Goal: Information Seeking & Learning: Check status

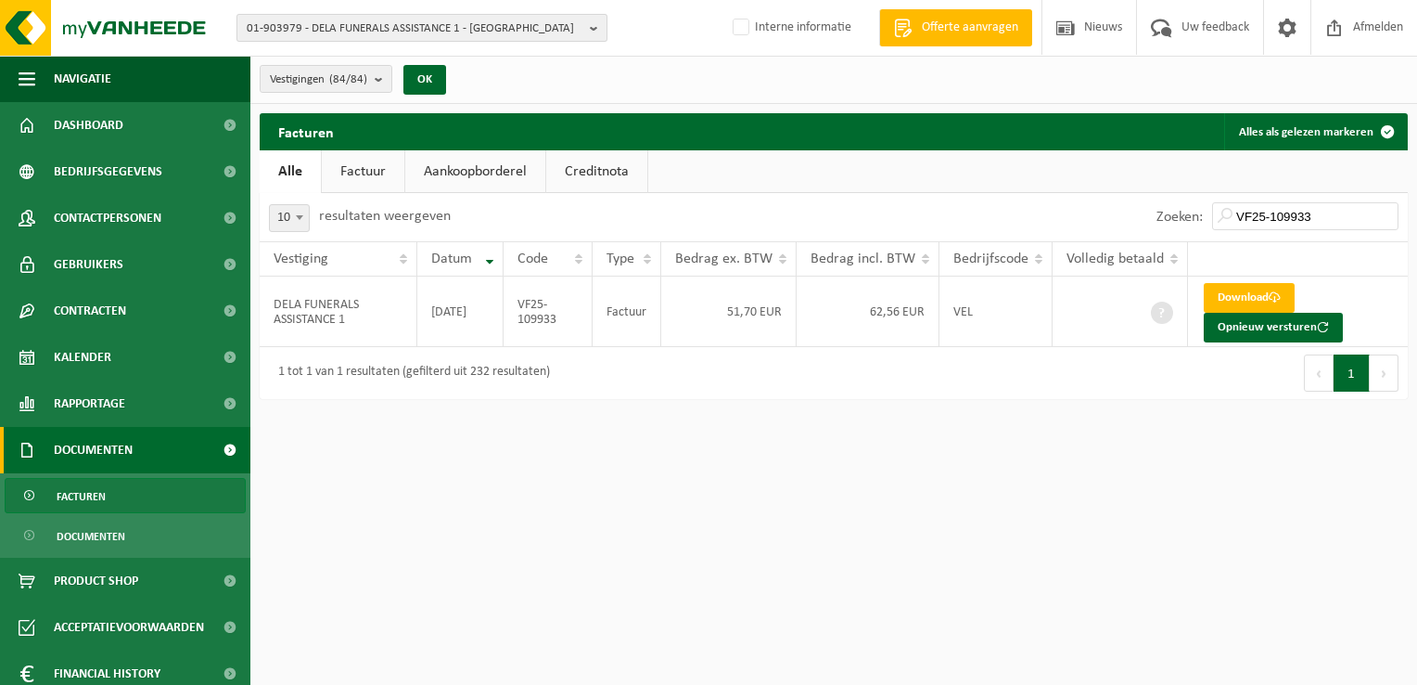
click at [332, 26] on span "01-903979 - DELA FUNERALS ASSISTANCE 1 - ANTWERPEN" at bounding box center [415, 29] width 336 height 28
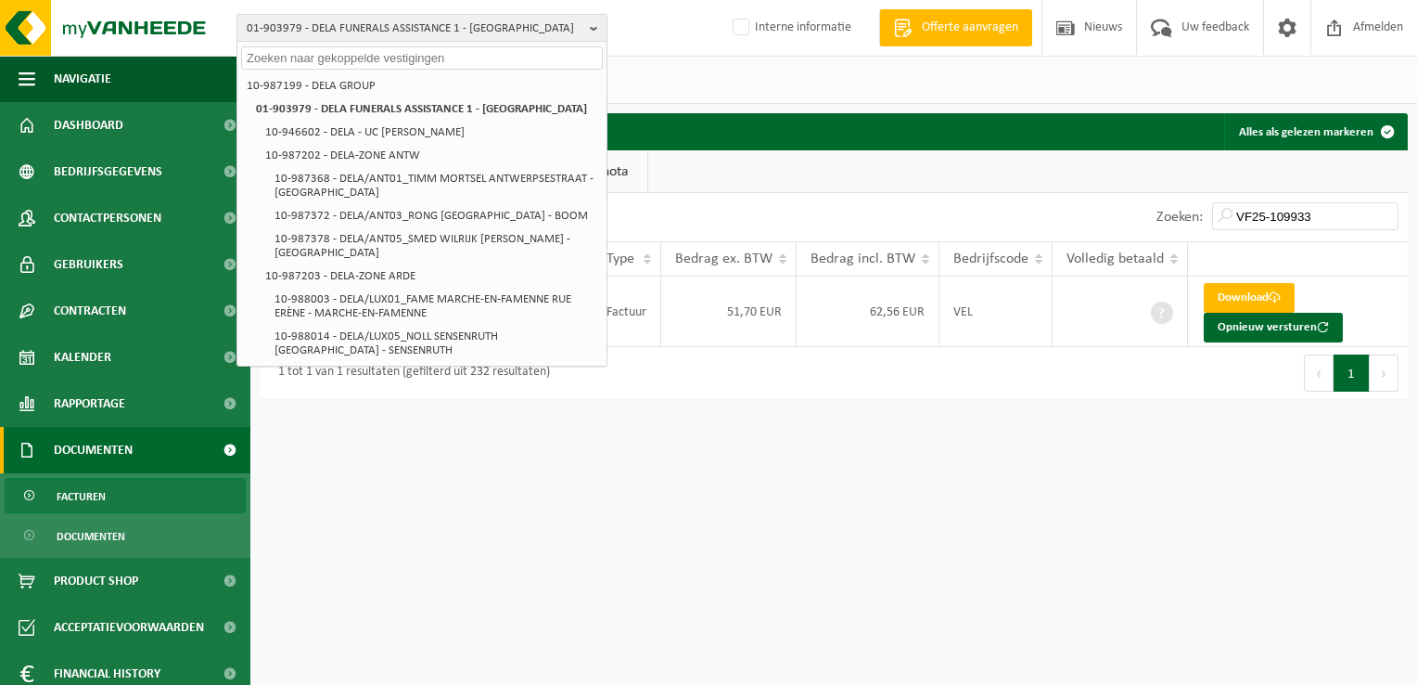
paste input "10-948544"
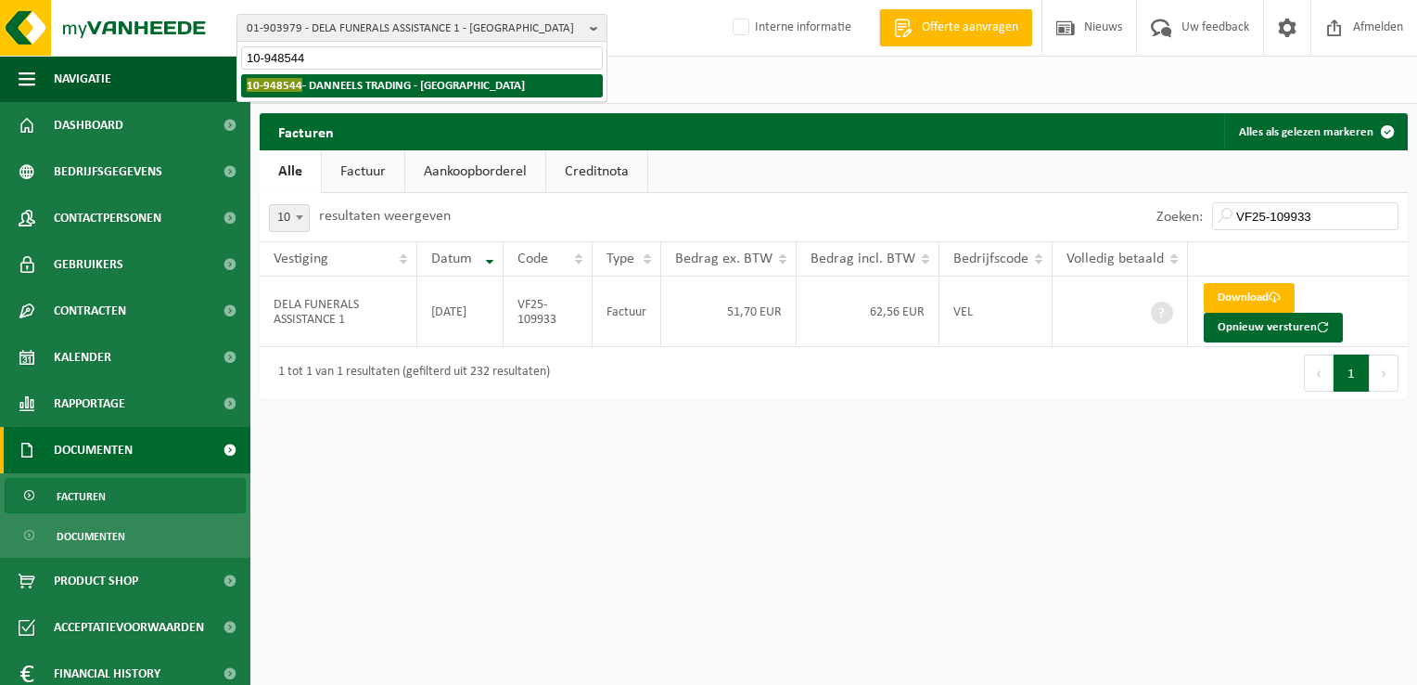
type input "10-948544"
click at [363, 89] on strong "10-948544 - DANNEELS TRADING - SINT-MICHIELS" at bounding box center [386, 85] width 278 height 14
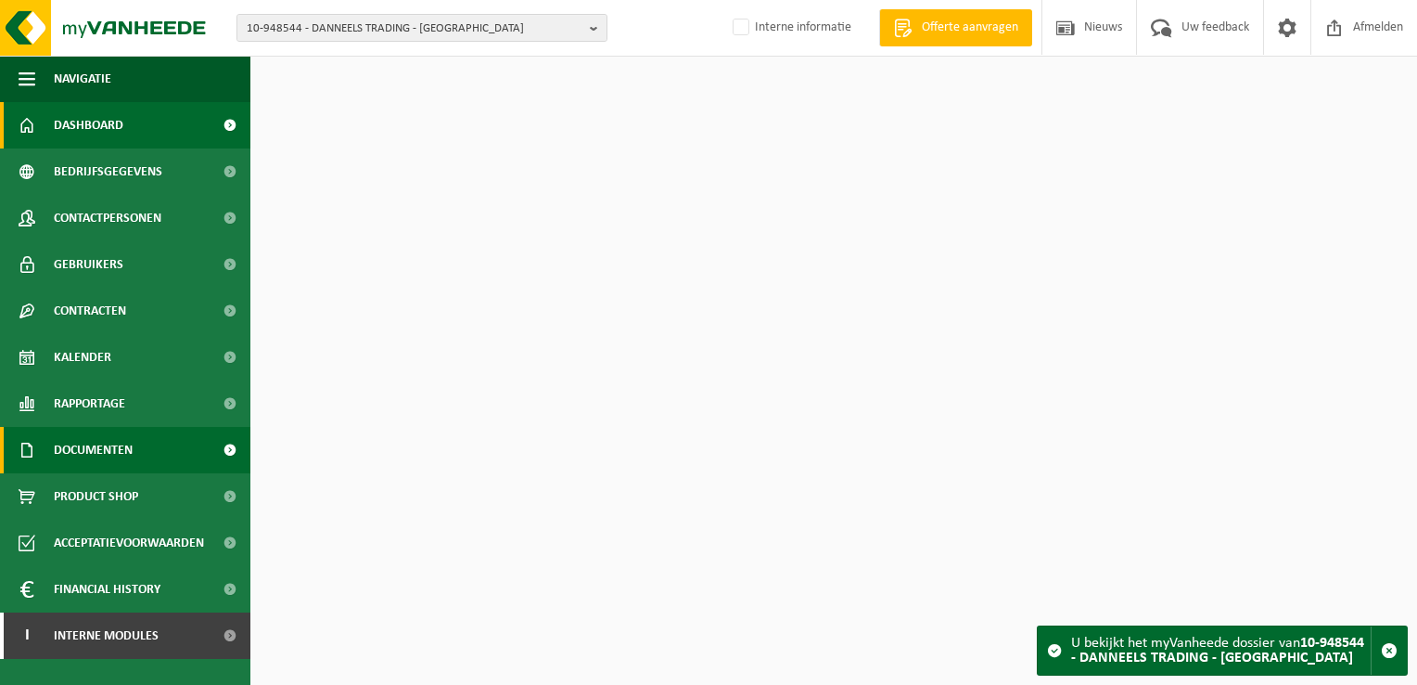
click at [133, 452] on span "Documenten" at bounding box center [93, 450] width 79 height 46
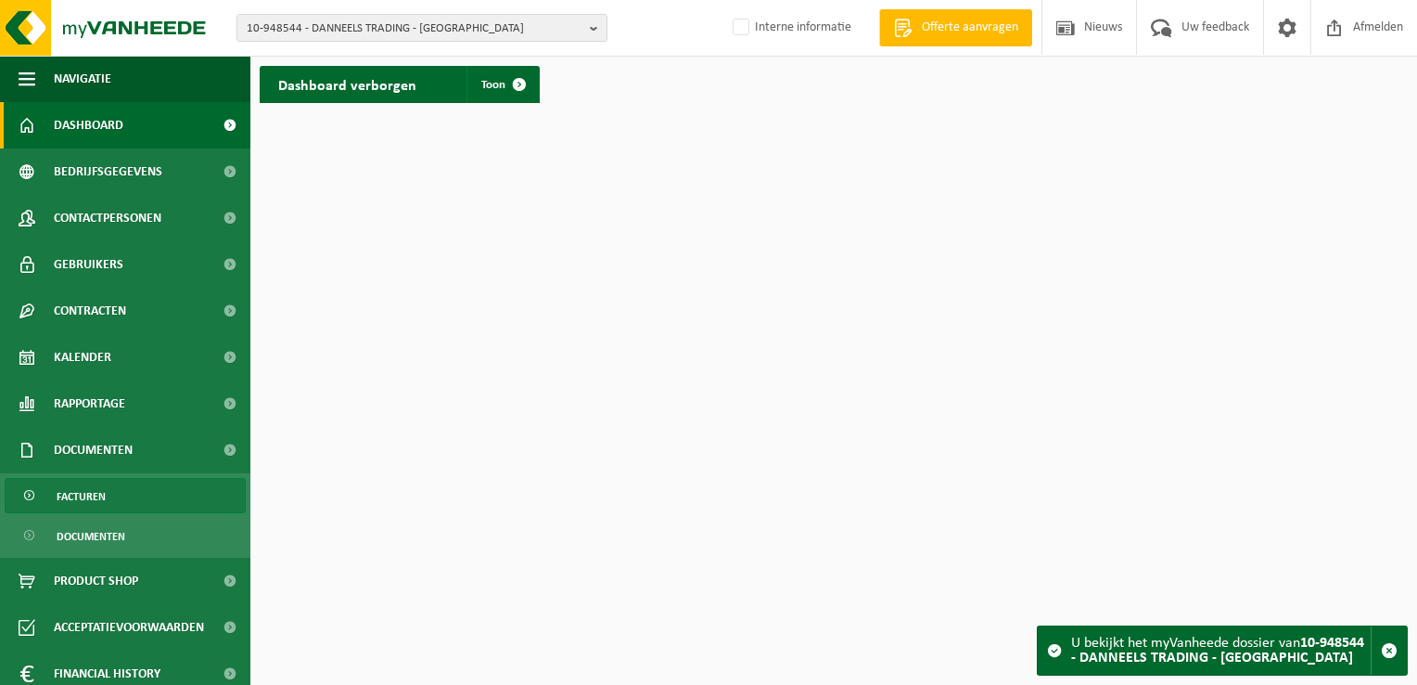
click at [143, 484] on link "Facturen" at bounding box center [125, 495] width 241 height 35
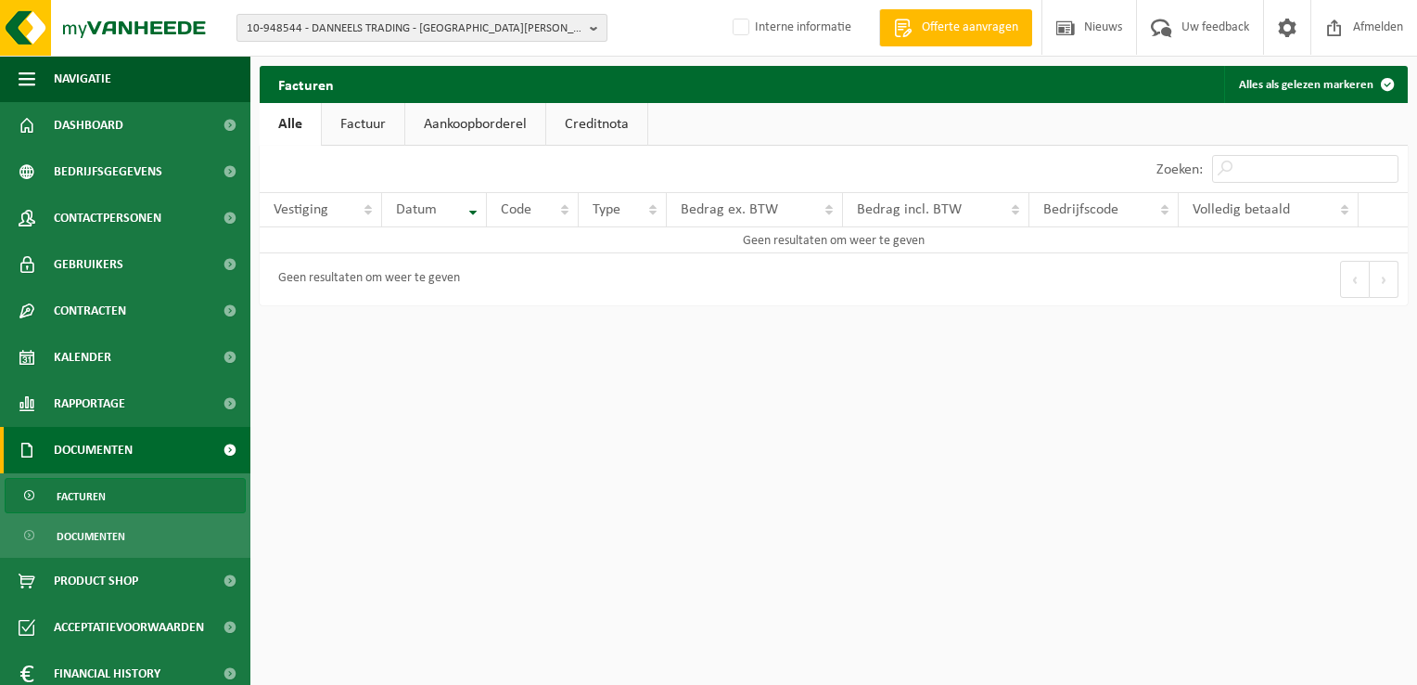
click at [315, 33] on span "10-948544 - DANNEELS TRADING - SINT-MICHIELS" at bounding box center [415, 29] width 336 height 28
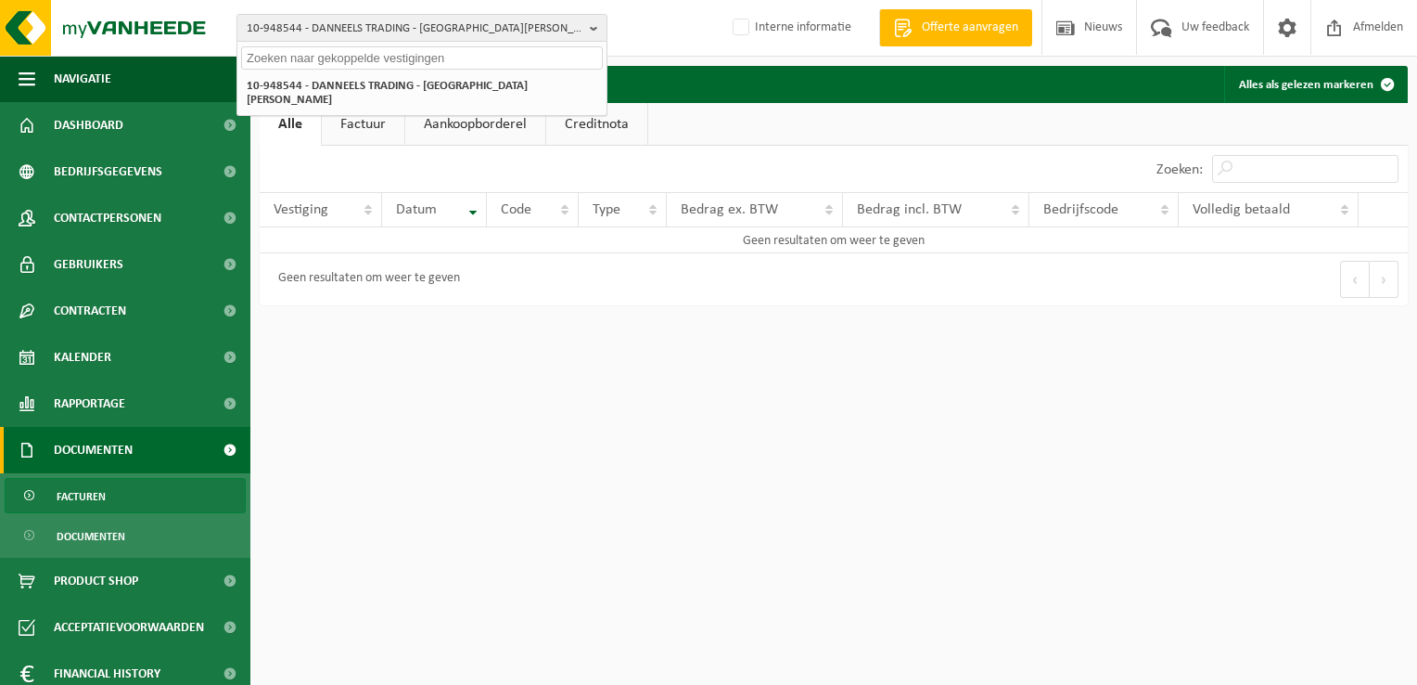
paste input "10-902389"
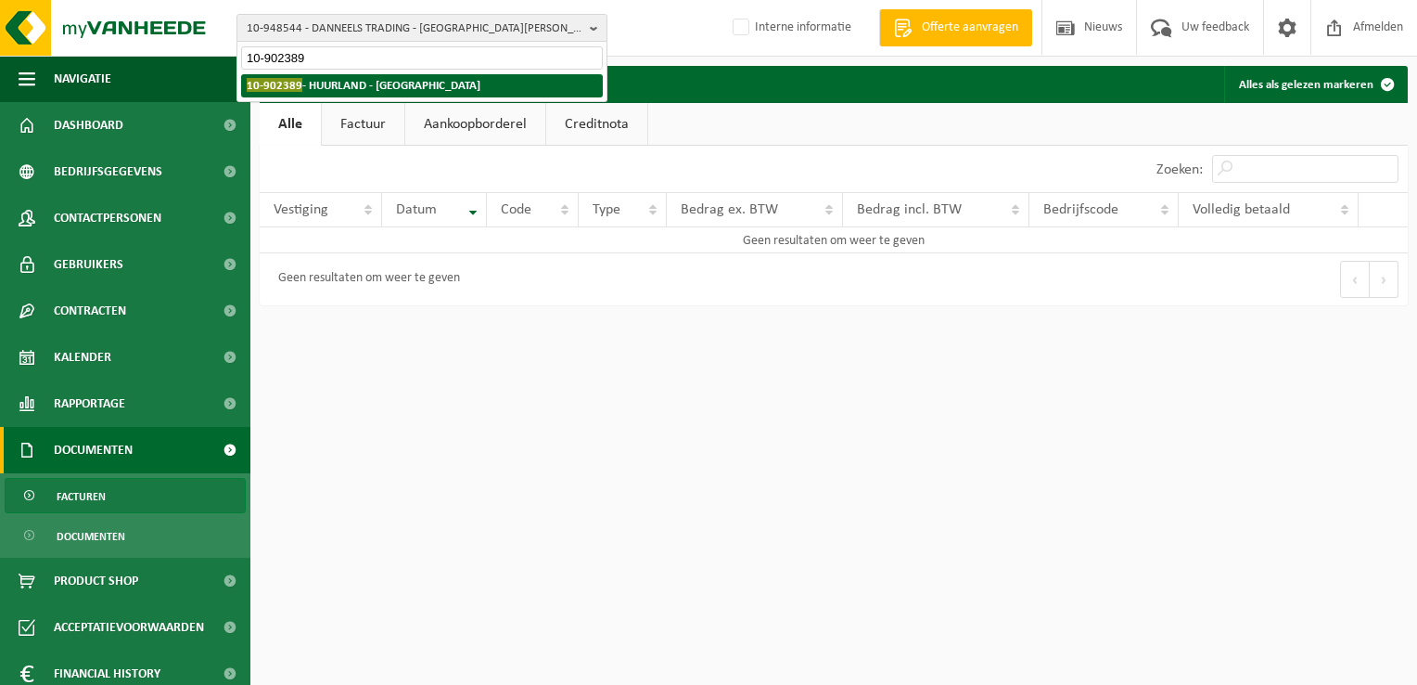
type input "10-902389"
click at [326, 89] on strong "10-902389 - HUURLAND - NAZARETH" at bounding box center [364, 85] width 234 height 14
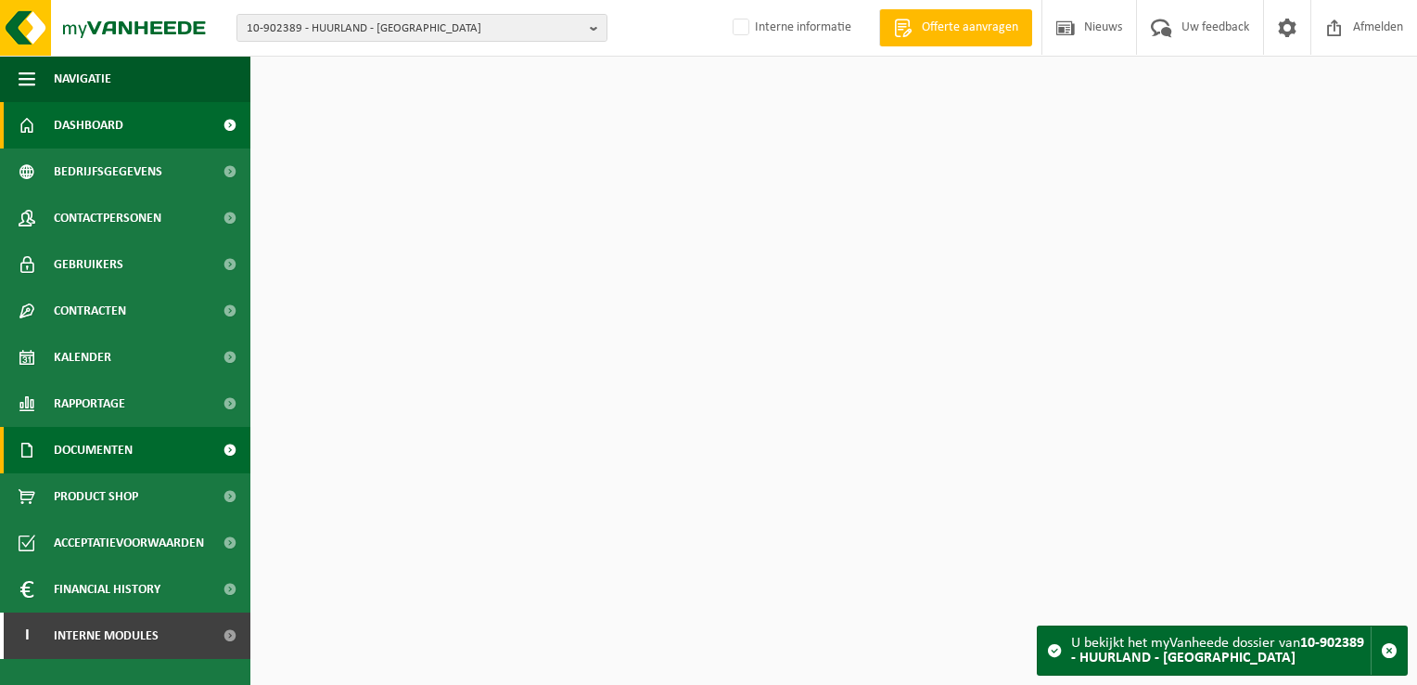
click at [122, 444] on span "Documenten" at bounding box center [93, 450] width 79 height 46
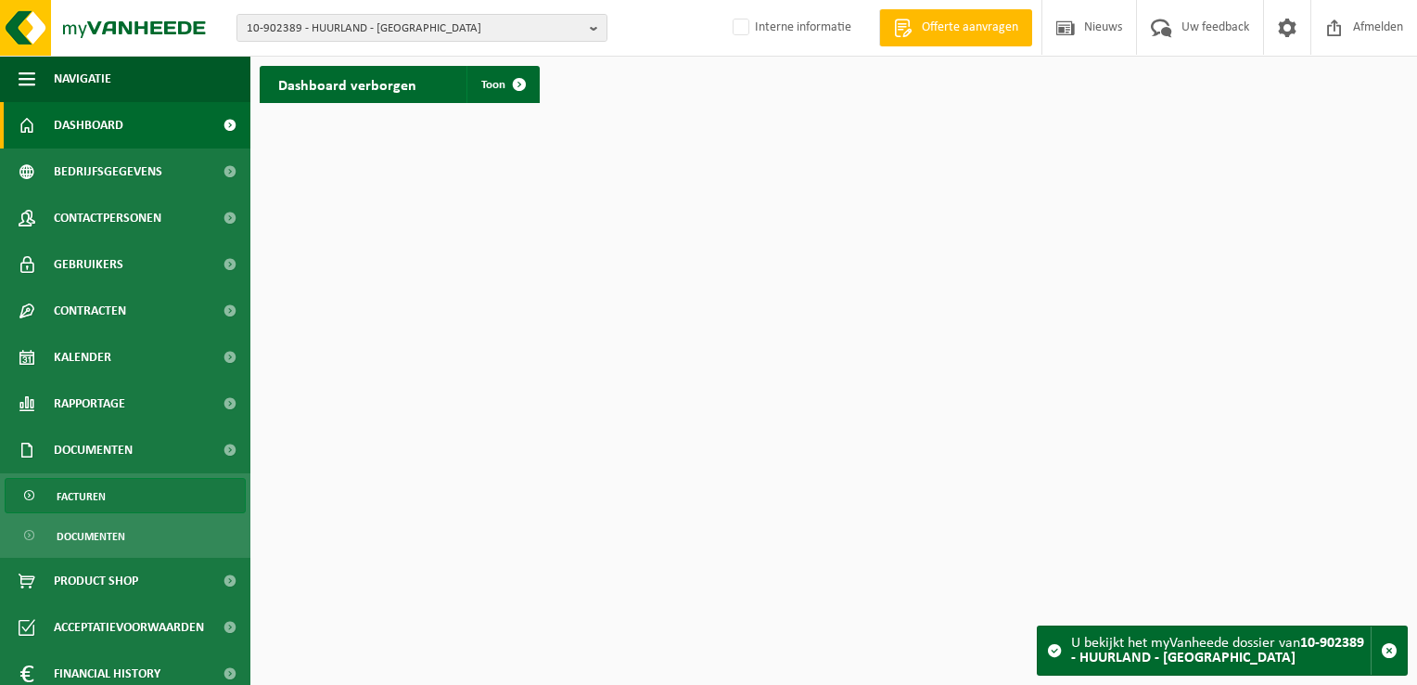
click at [123, 481] on link "Facturen" at bounding box center [125, 495] width 241 height 35
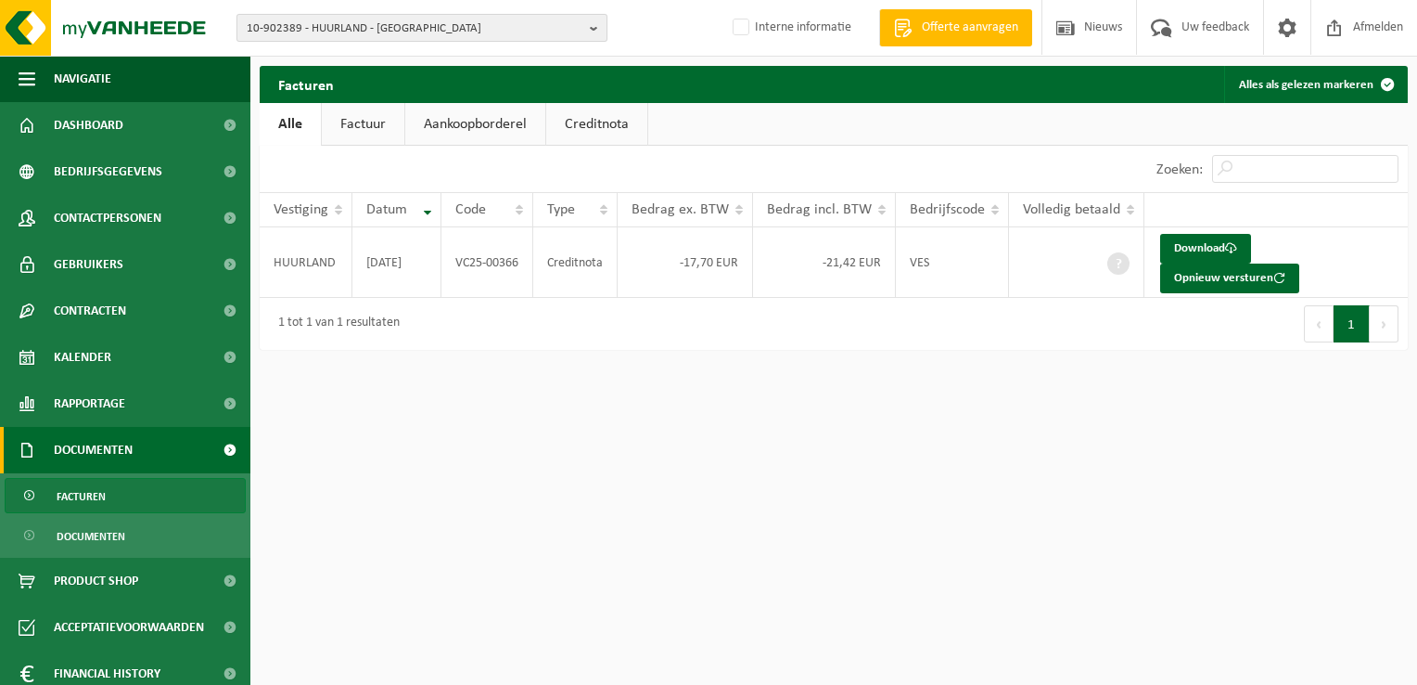
click at [314, 26] on span "10-902389 - HUURLAND - NAZARETH" at bounding box center [415, 29] width 336 height 28
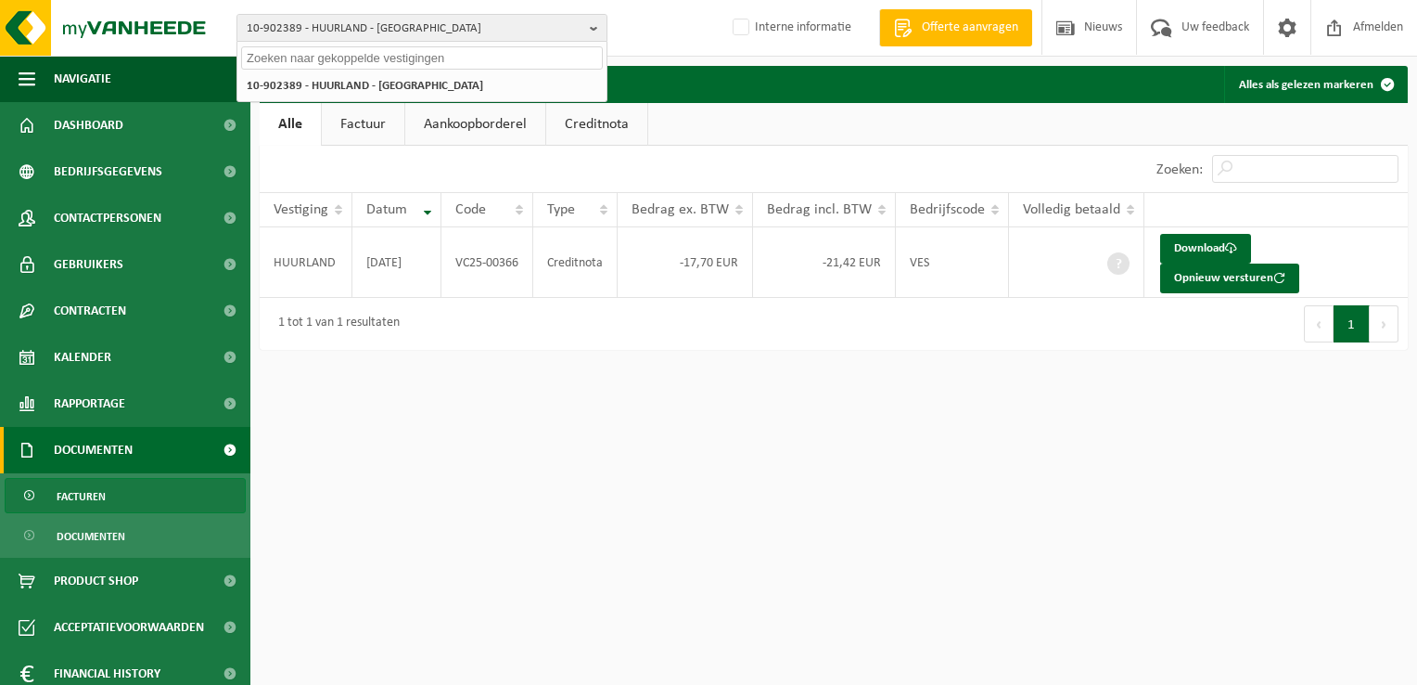
paste input "10-915142"
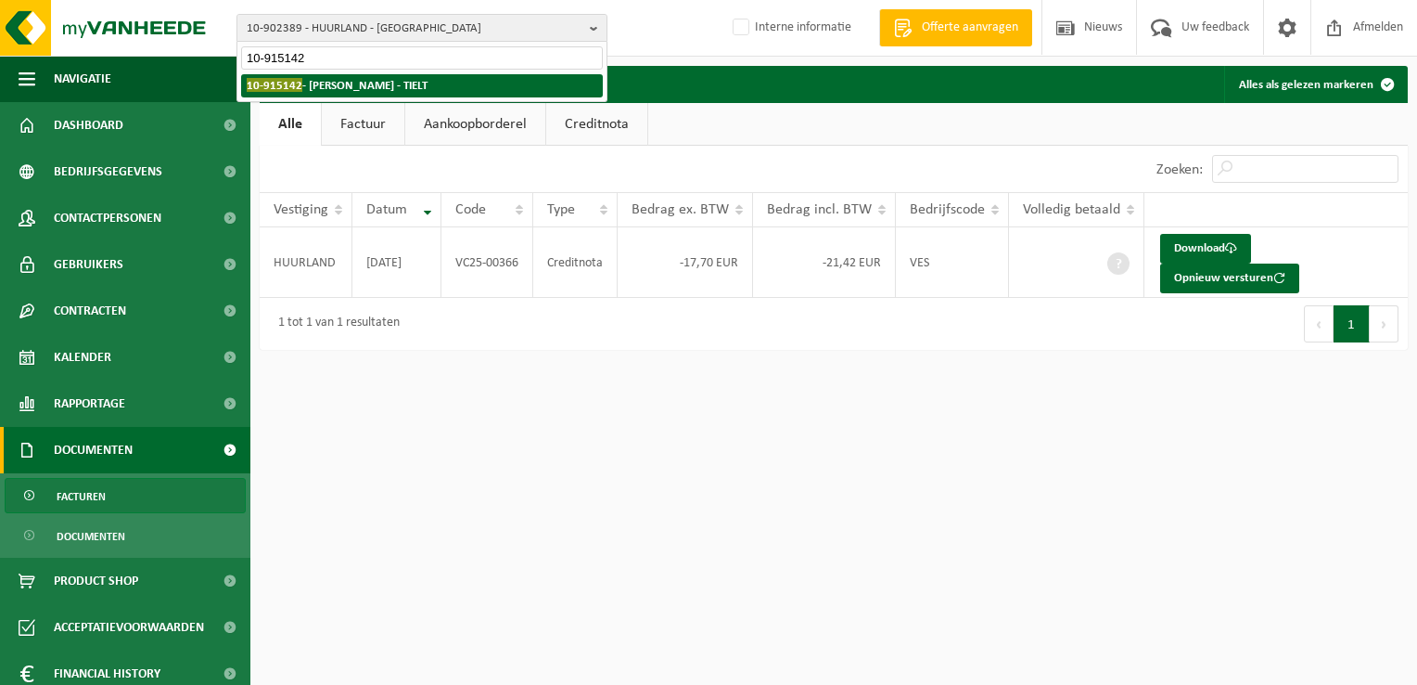
type input "10-915142"
click at [333, 85] on strong "10-915142 - POPPE JURGEN - TIELT" at bounding box center [337, 85] width 181 height 14
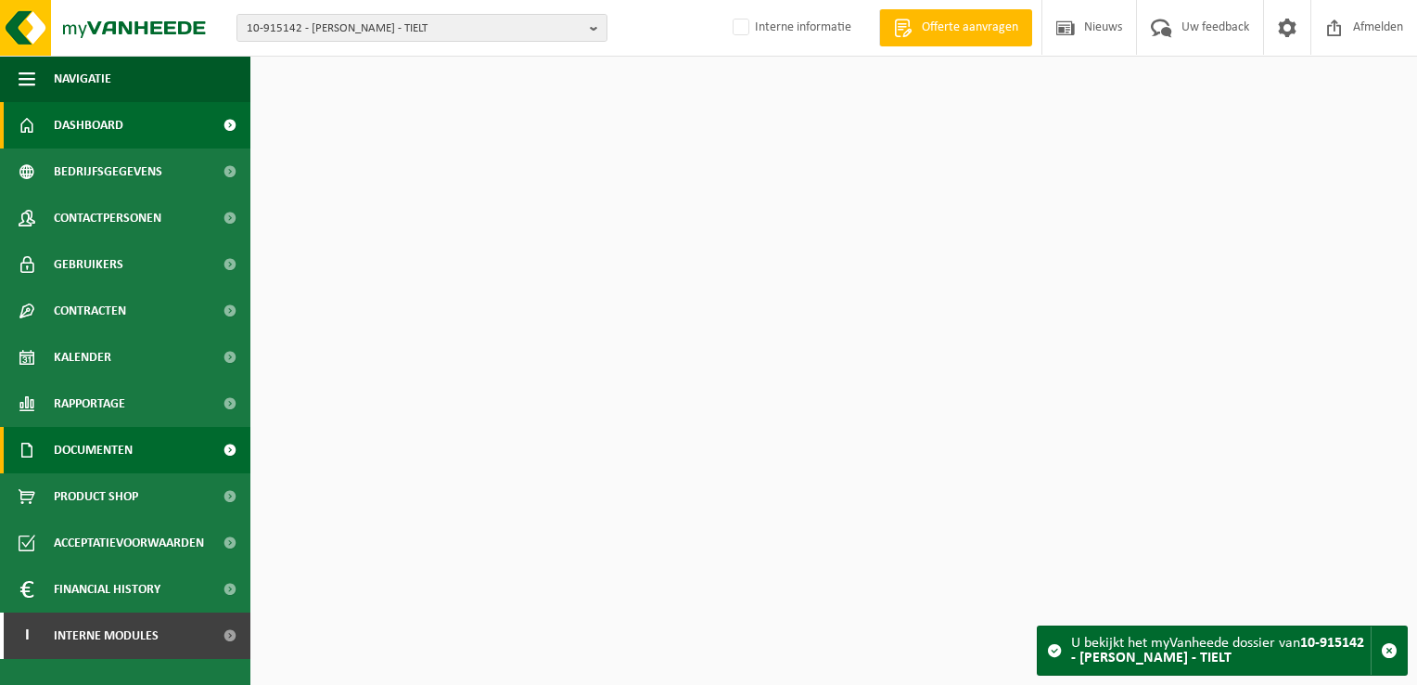
click at [130, 446] on span "Documenten" at bounding box center [93, 450] width 79 height 46
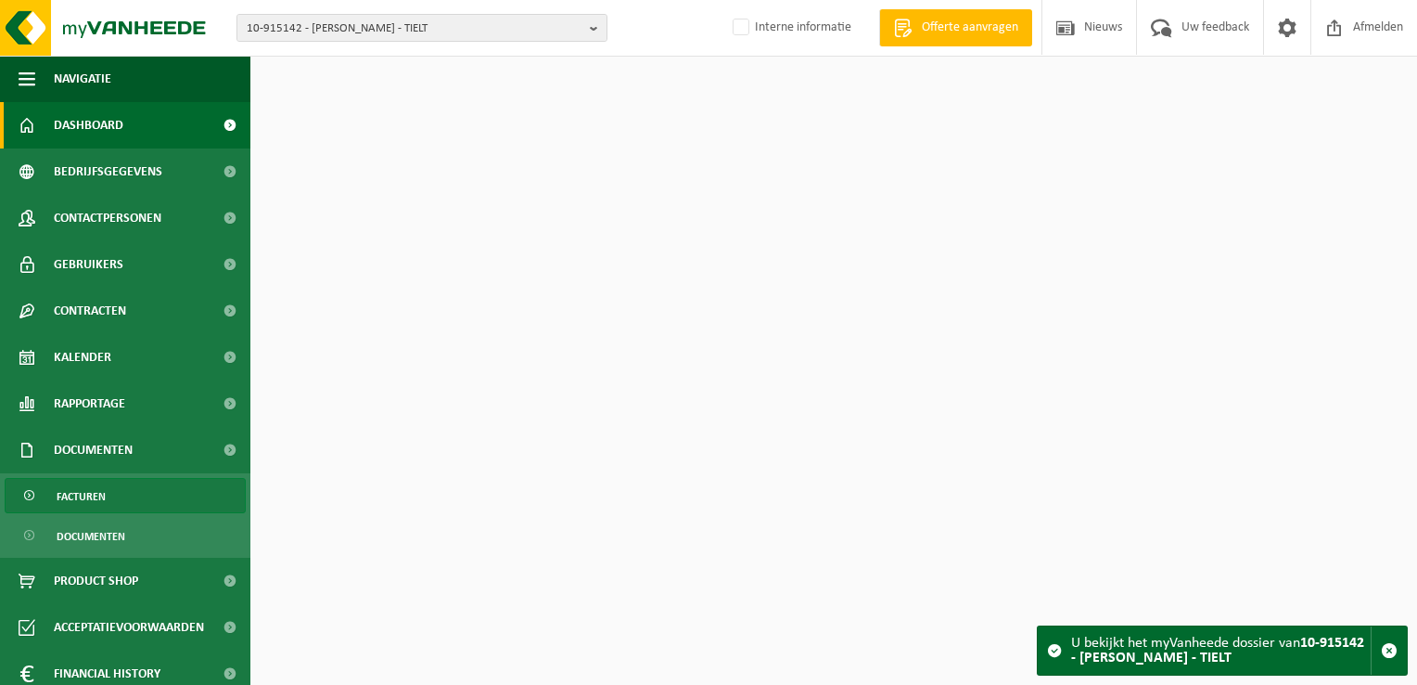
click at [132, 485] on link "Facturen" at bounding box center [125, 495] width 241 height 35
